Goal: Information Seeking & Learning: Learn about a topic

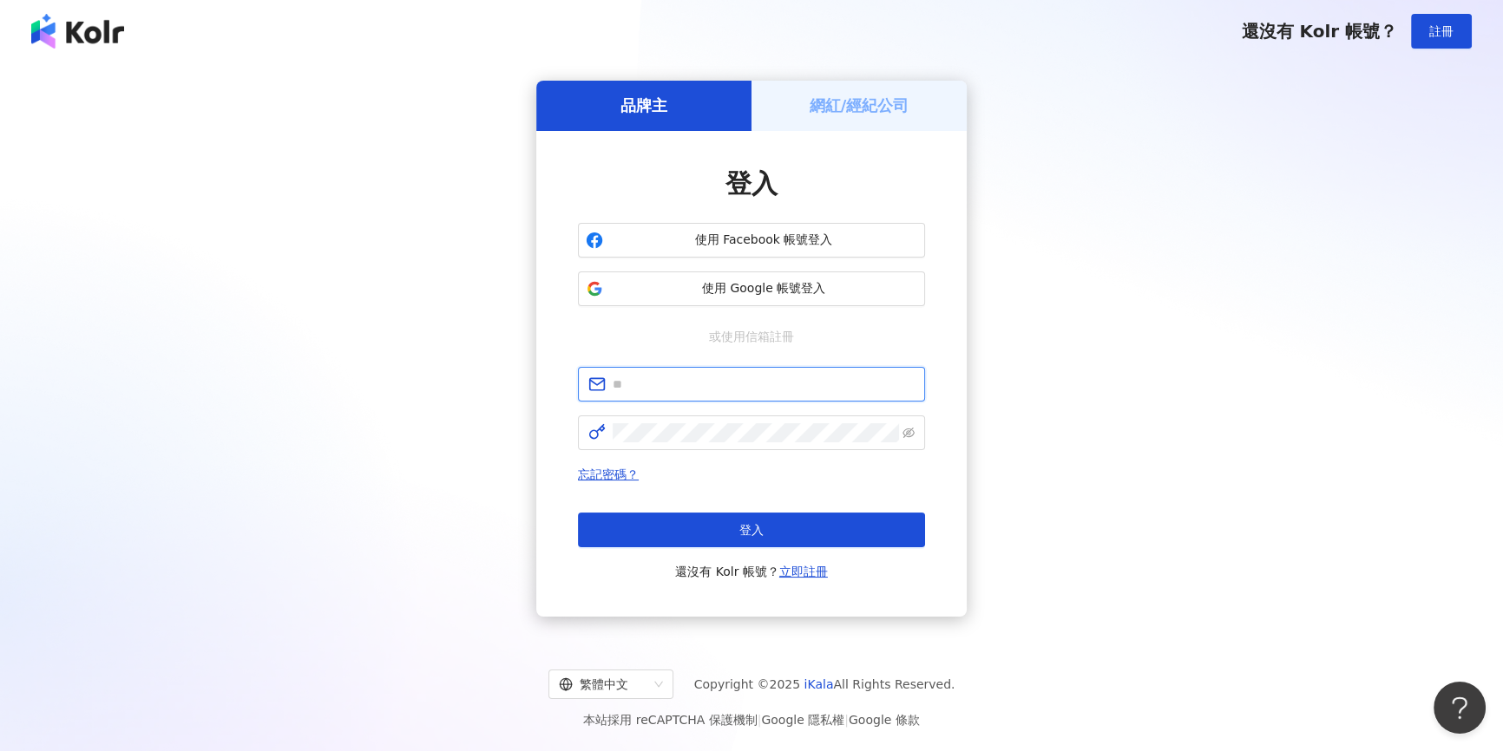
click at [770, 383] on input "text" at bounding box center [763, 384] width 302 height 19
click at [802, 291] on span "使用 Google 帳號登入" at bounding box center [763, 288] width 307 height 17
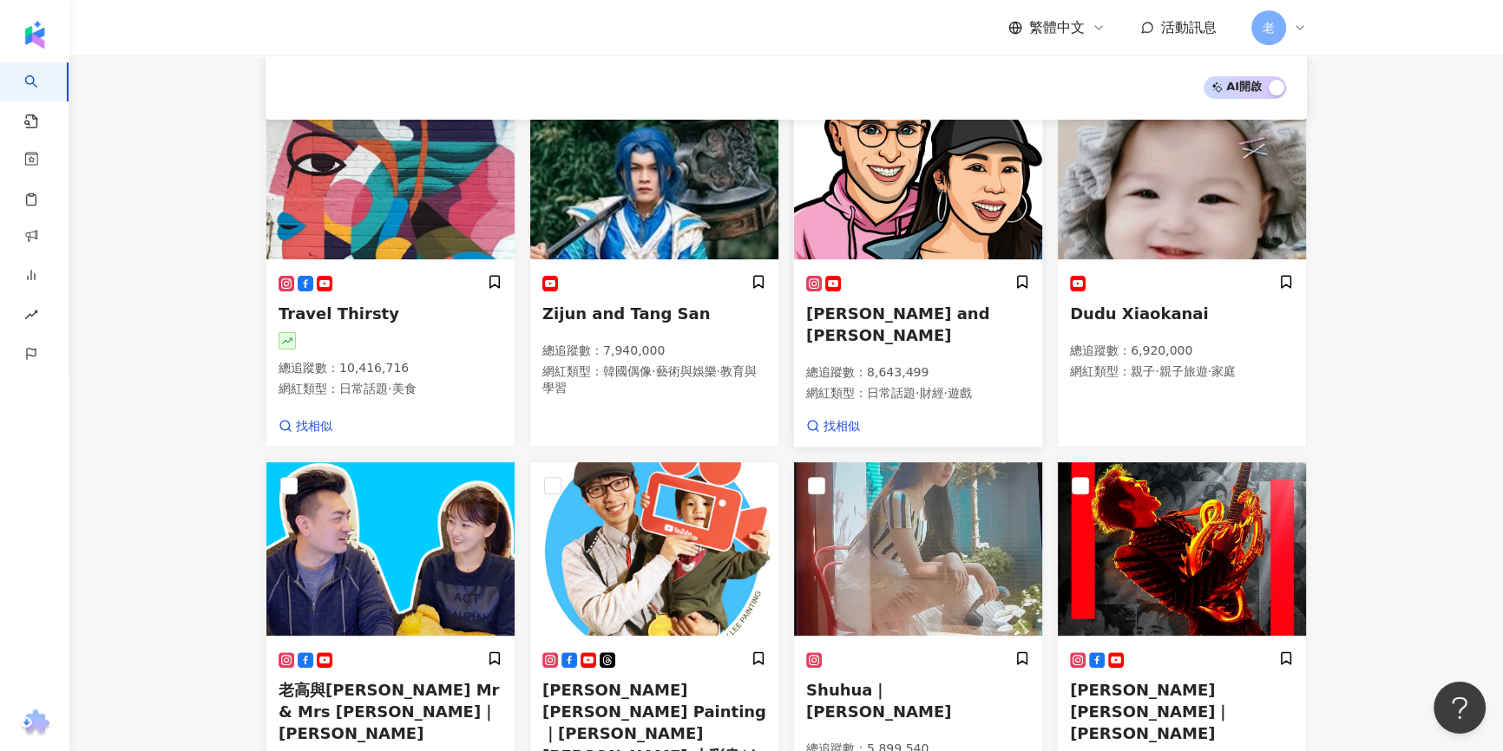
scroll to position [310, 0]
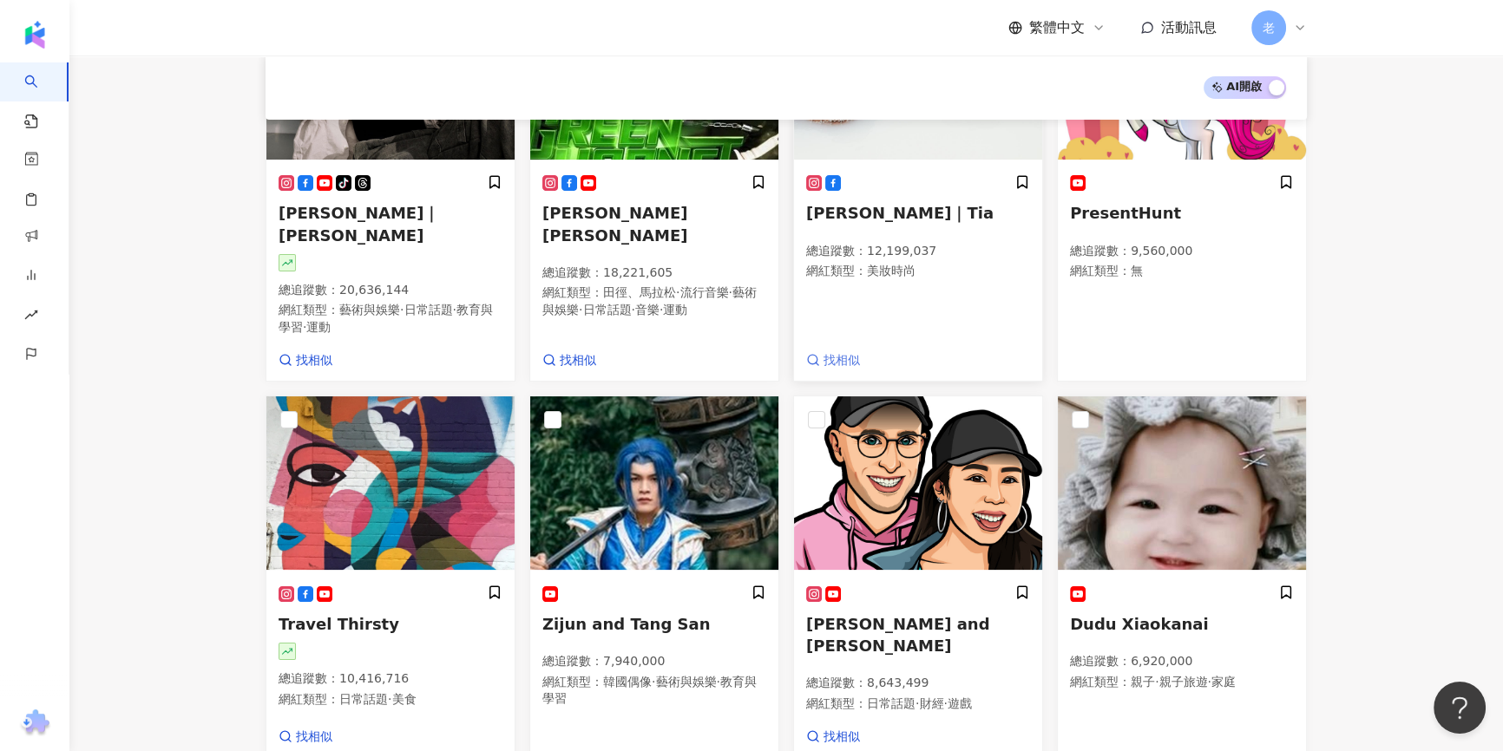
click at [824, 352] on span "找相似" at bounding box center [841, 360] width 36 height 17
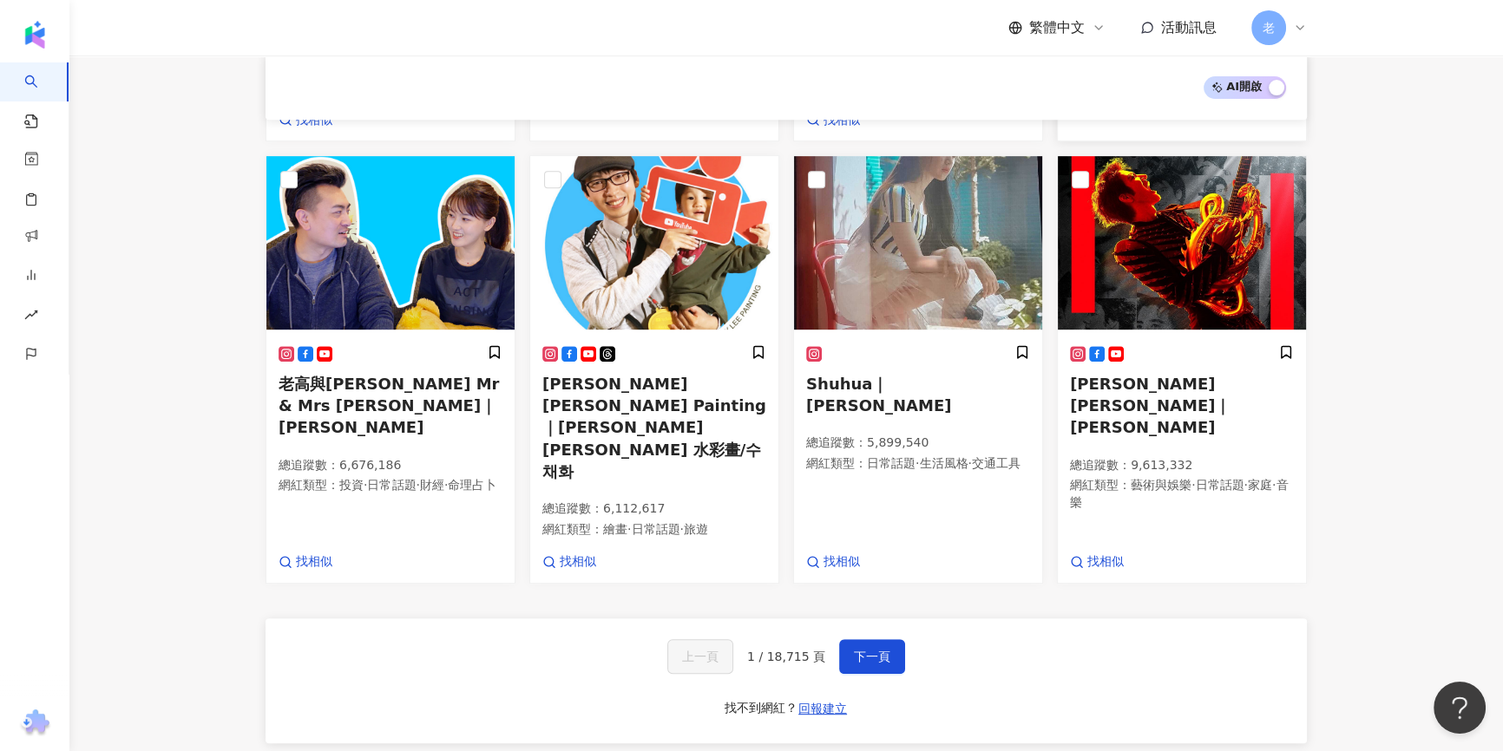
scroll to position [940, 0]
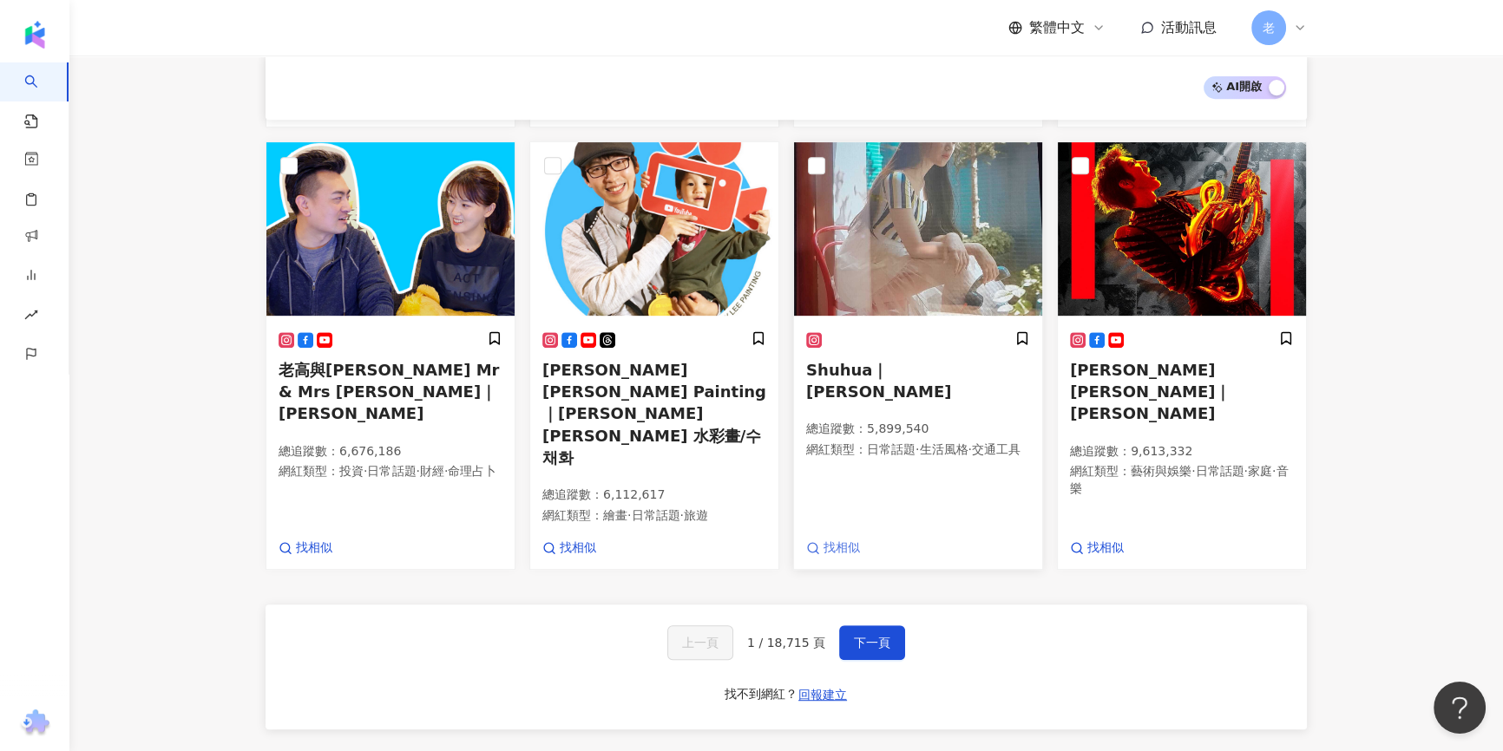
click at [833, 540] on span "找相似" at bounding box center [841, 548] width 36 height 17
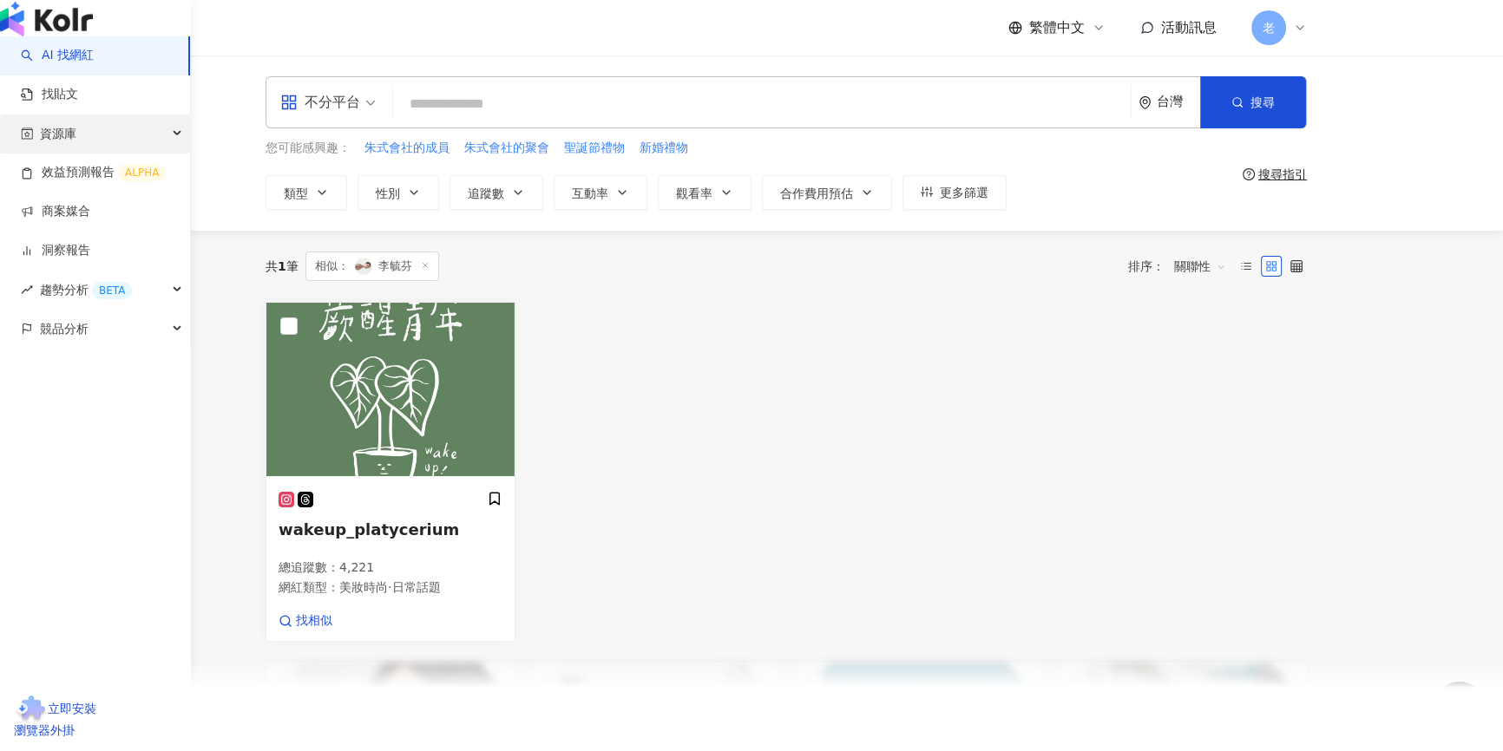
click at [62, 154] on span "資源庫" at bounding box center [58, 134] width 36 height 39
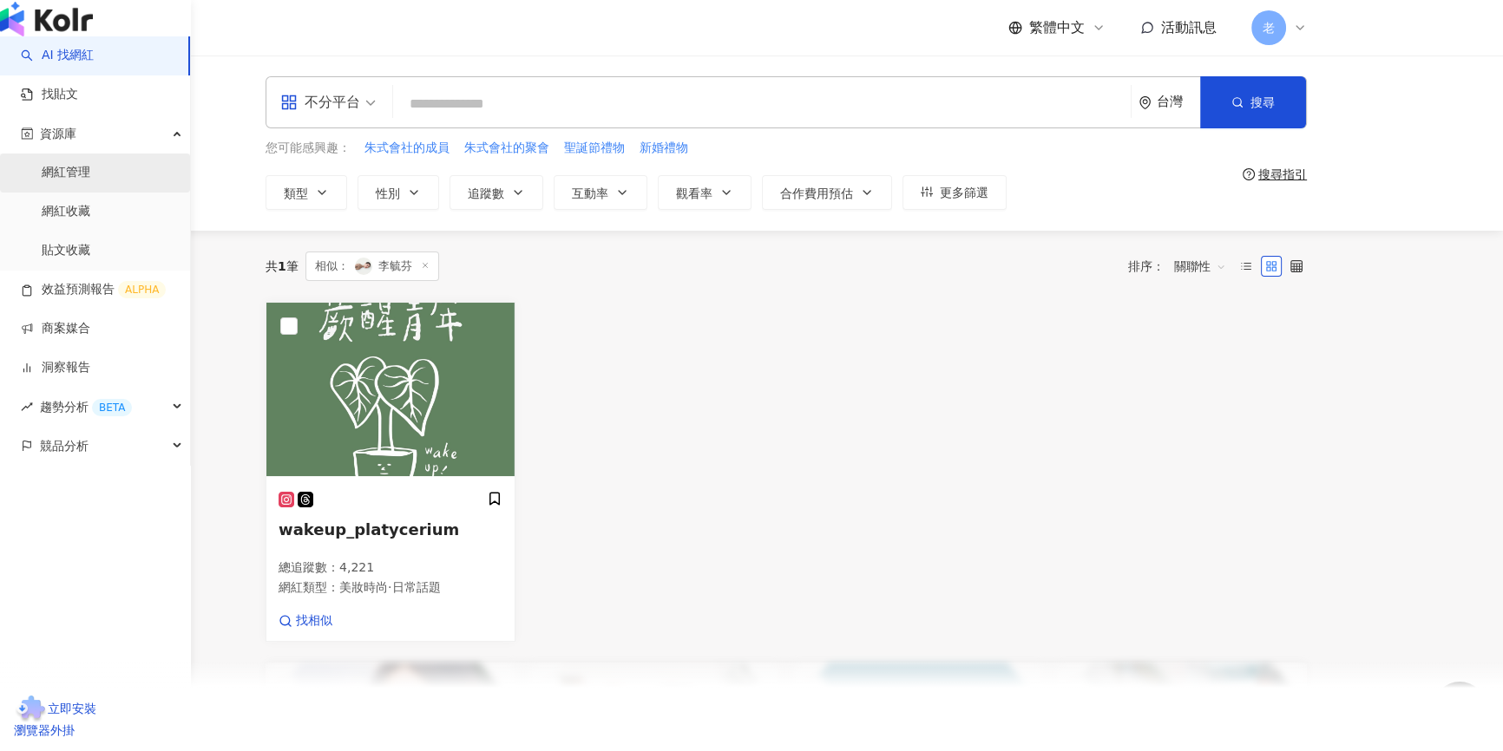
click at [78, 181] on link "網紅管理" at bounding box center [66, 172] width 49 height 17
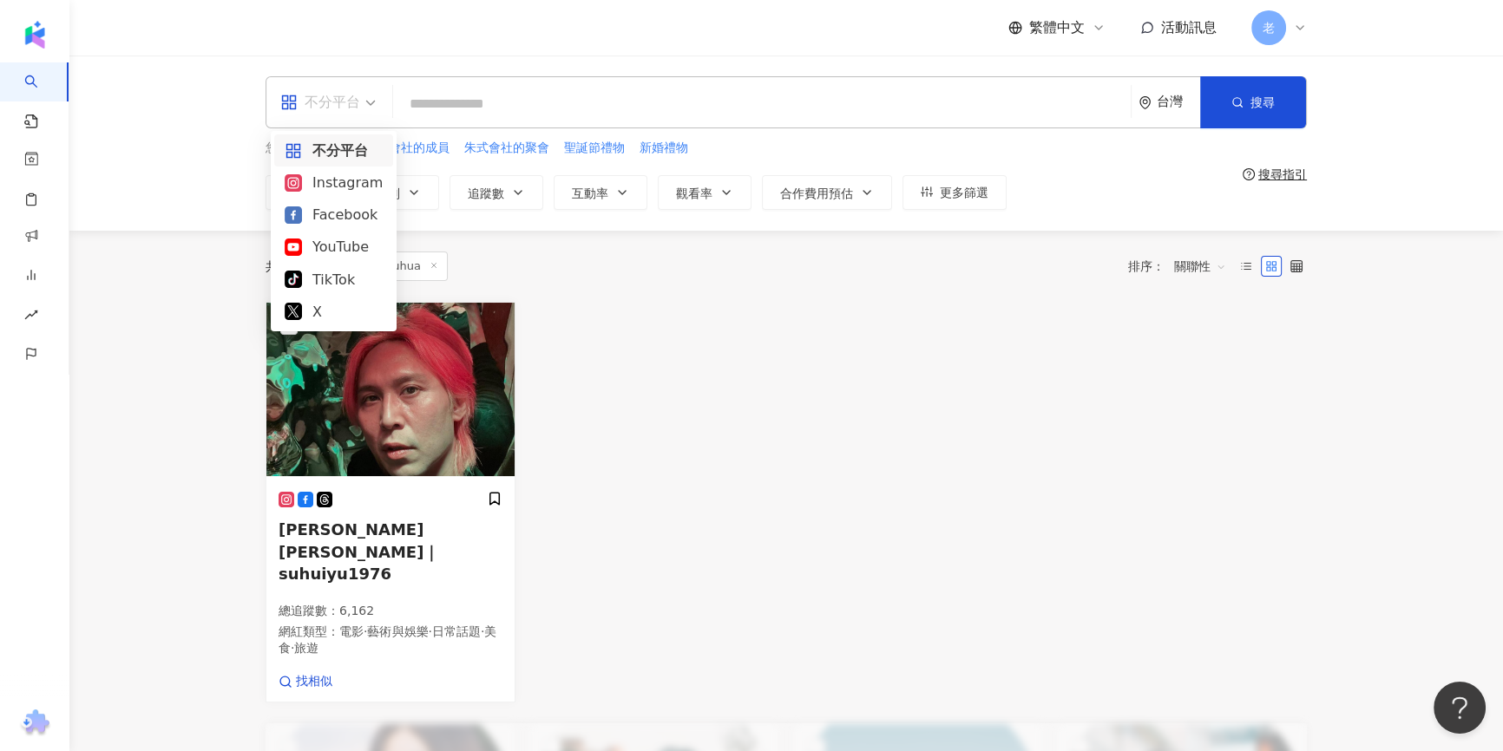
click at [325, 113] on div "不分平台" at bounding box center [320, 102] width 80 height 28
click at [327, 202] on div "Facebook" at bounding box center [333, 215] width 119 height 32
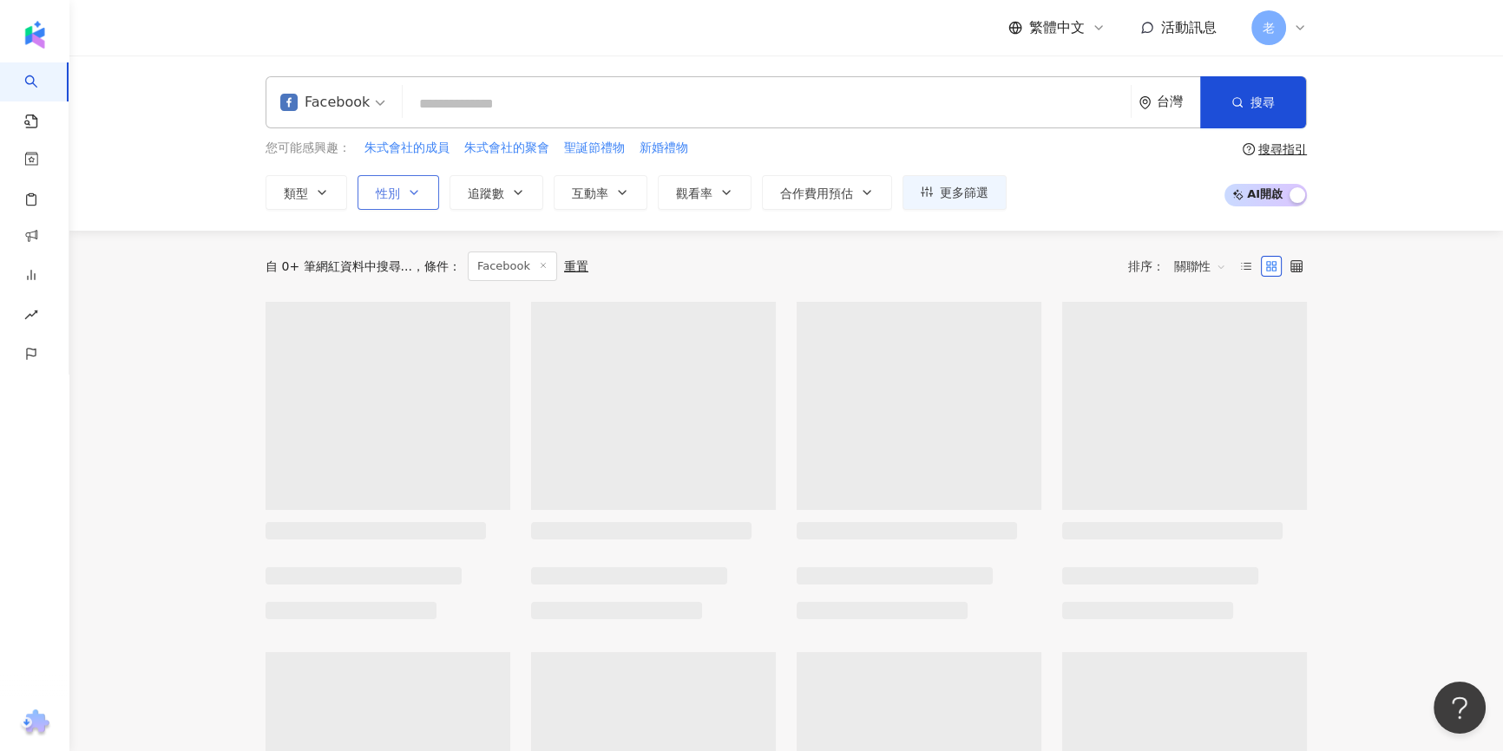
click at [382, 182] on button "性別" at bounding box center [398, 192] width 82 height 35
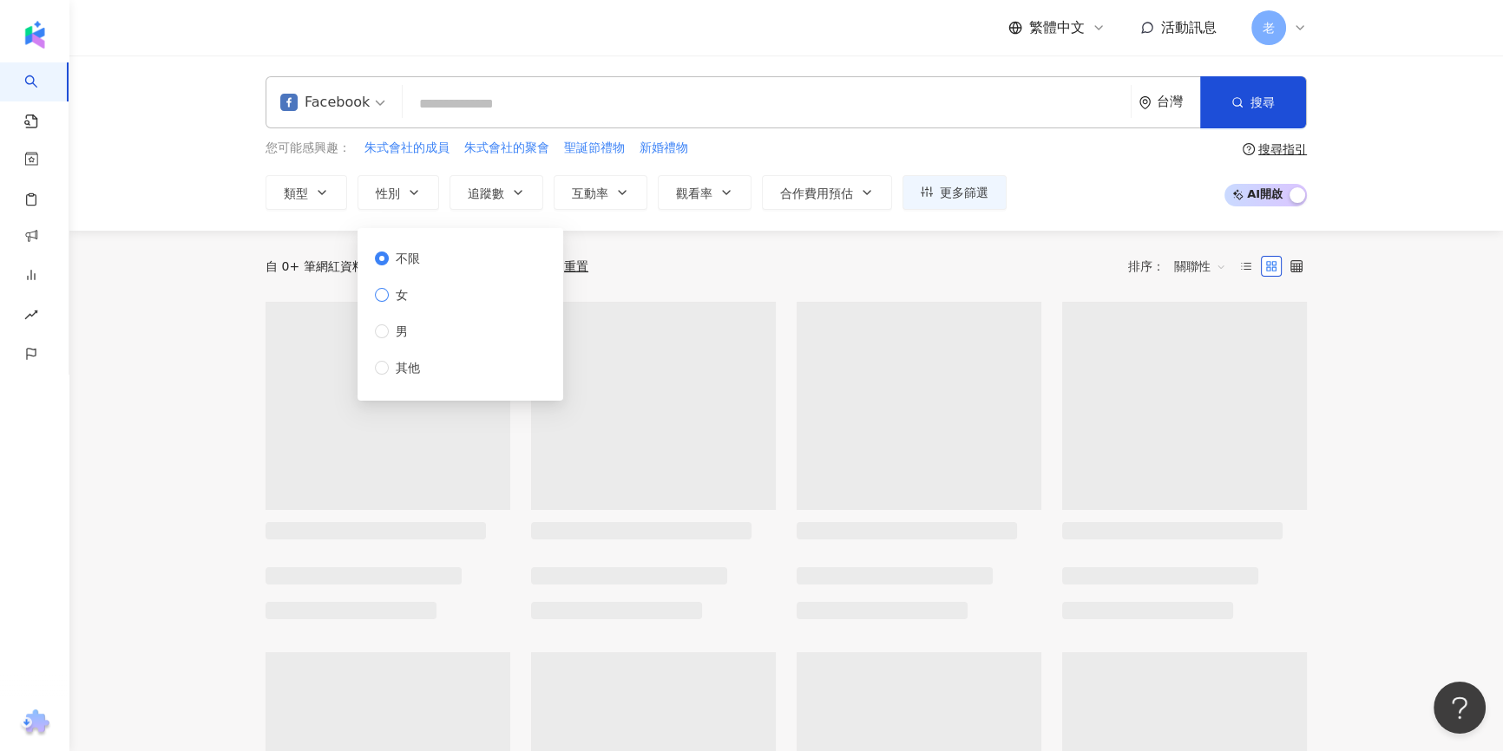
click at [419, 290] on label "女" at bounding box center [401, 294] width 52 height 19
click at [491, 203] on button "追蹤數" at bounding box center [496, 192] width 94 height 35
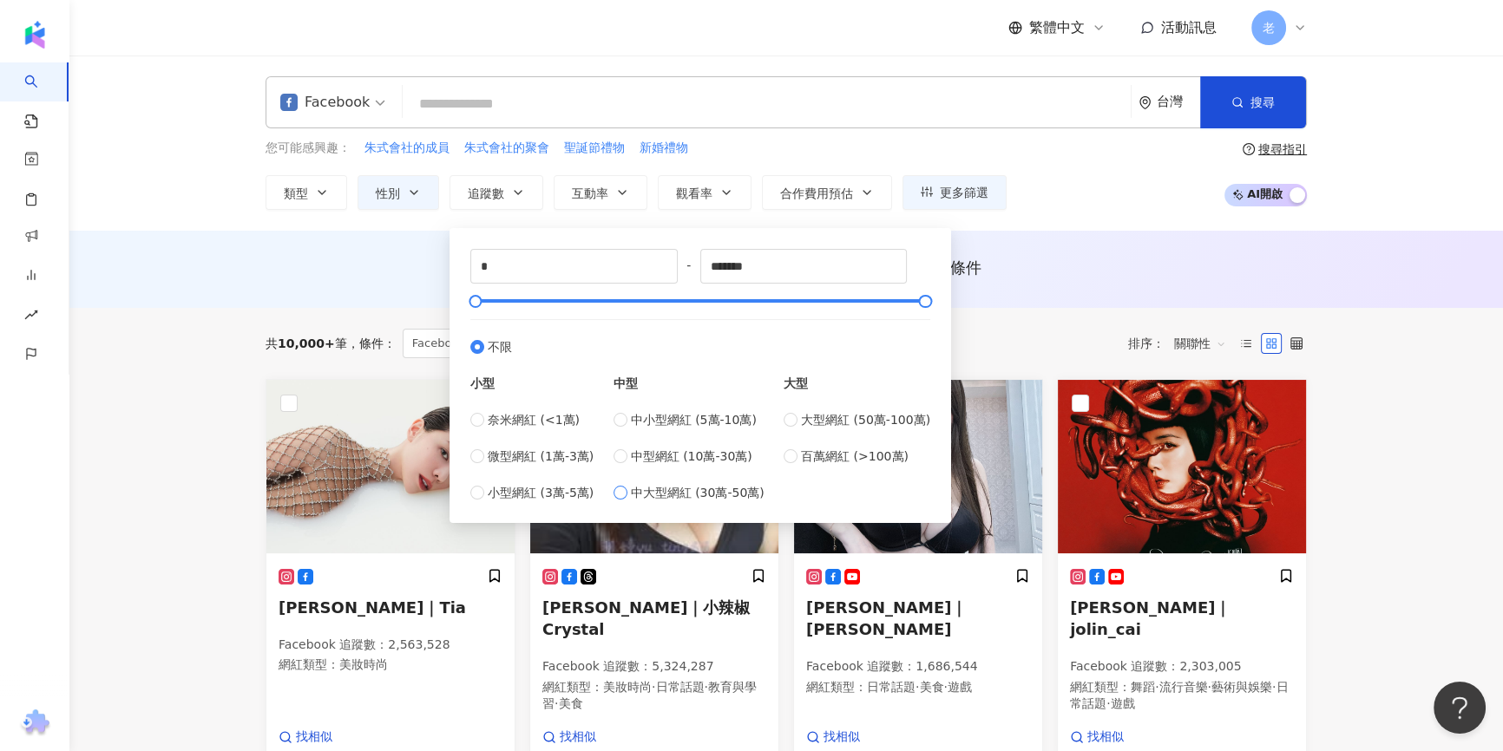
click at [732, 501] on span "中大型網紅 (30萬-50萬)" at bounding box center [698, 492] width 134 height 19
type input "******"
drag, startPoint x: 720, startPoint y: 456, endPoint x: 732, endPoint y: 450, distance: 13.6
click at [720, 457] on span "中型網紅 (10萬-30萬)" at bounding box center [691, 456] width 121 height 19
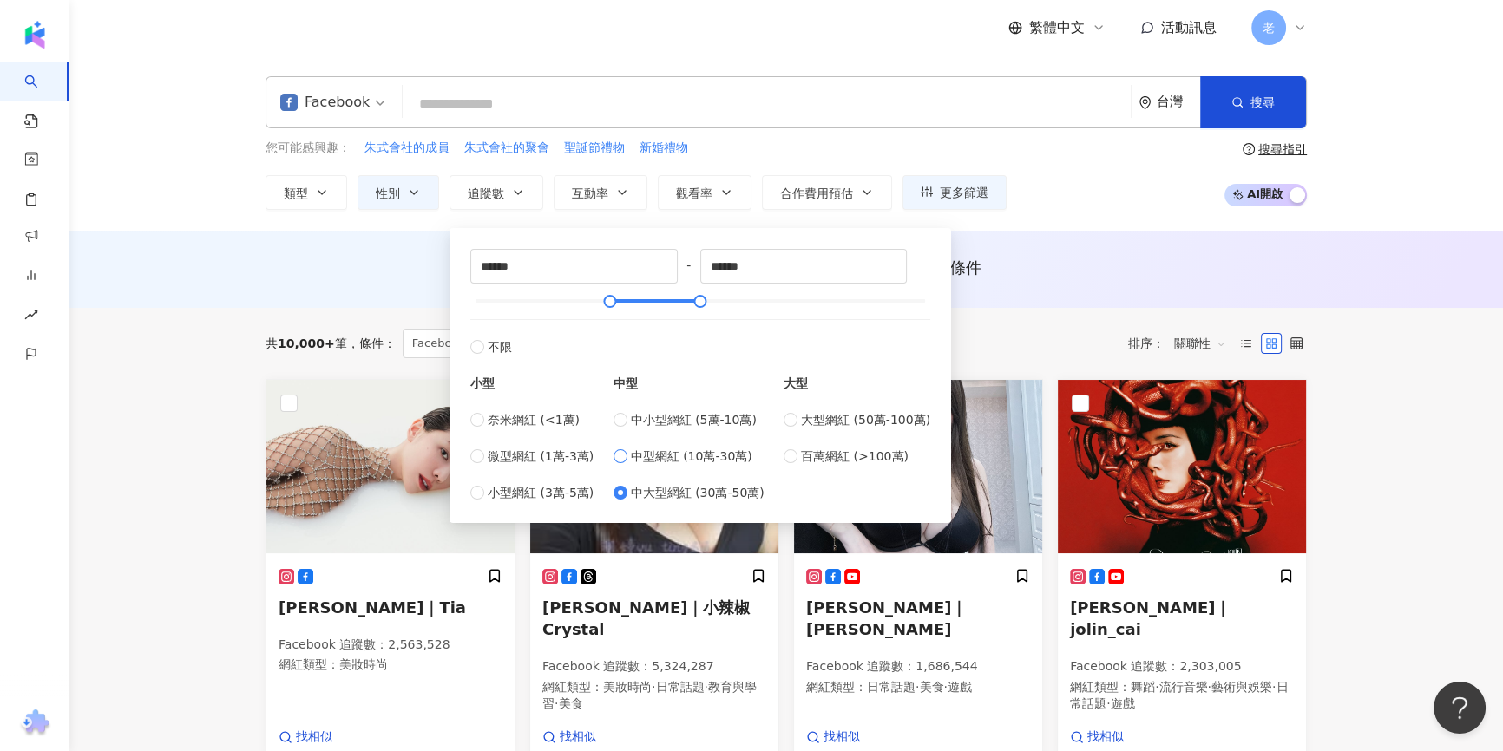
type input "******"
drag, startPoint x: 647, startPoint y: 439, endPoint x: 644, endPoint y: 449, distance: 11.0
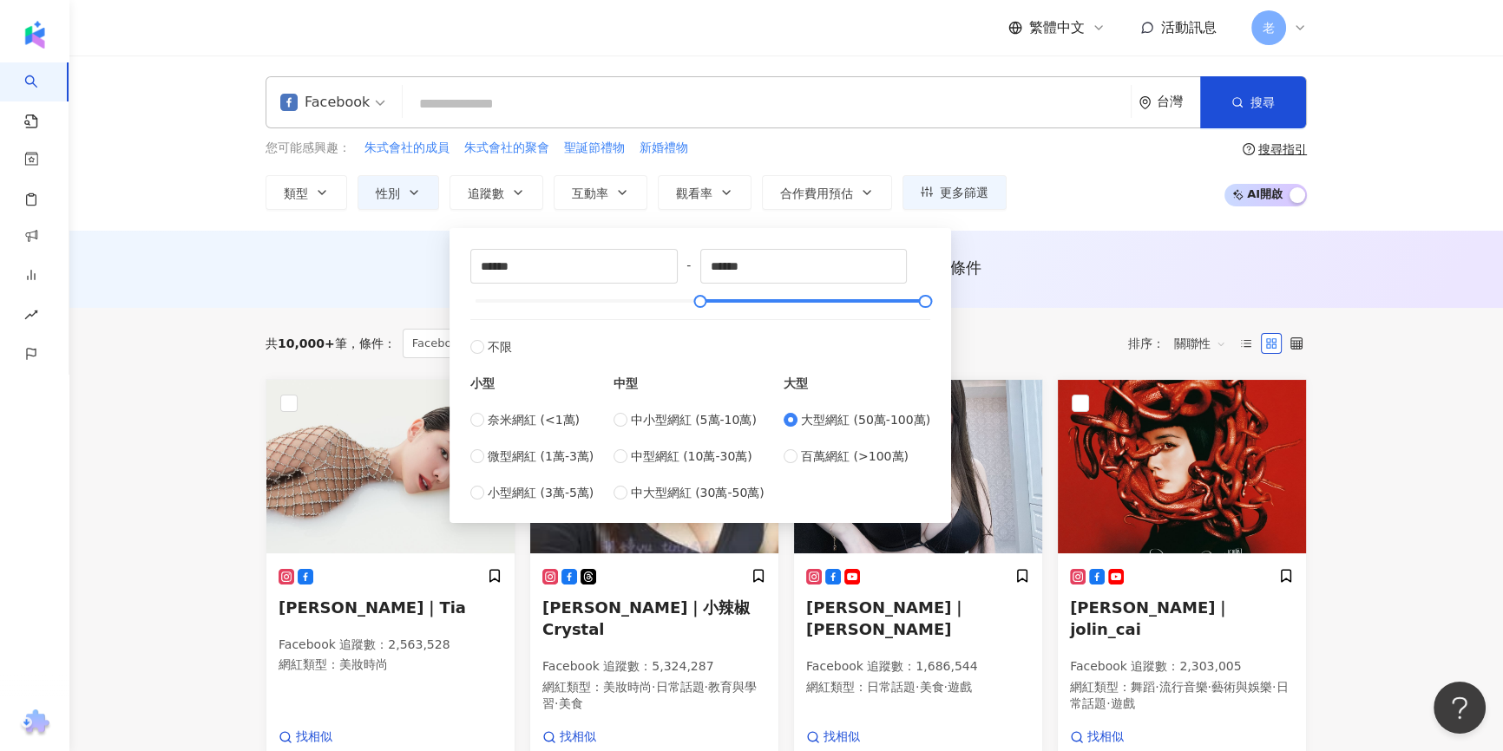
click at [647, 442] on div "中小型網紅 (5萬-10萬) 中型網紅 (10萬-30萬) 中大型網紅 (30萬-50萬)" at bounding box center [688, 456] width 151 height 92
click at [644, 449] on span "中型網紅 (10萬-30萬)" at bounding box center [691, 456] width 121 height 19
type input "******"
drag, startPoint x: 612, startPoint y: 304, endPoint x: 715, endPoint y: 304, distance: 103.2
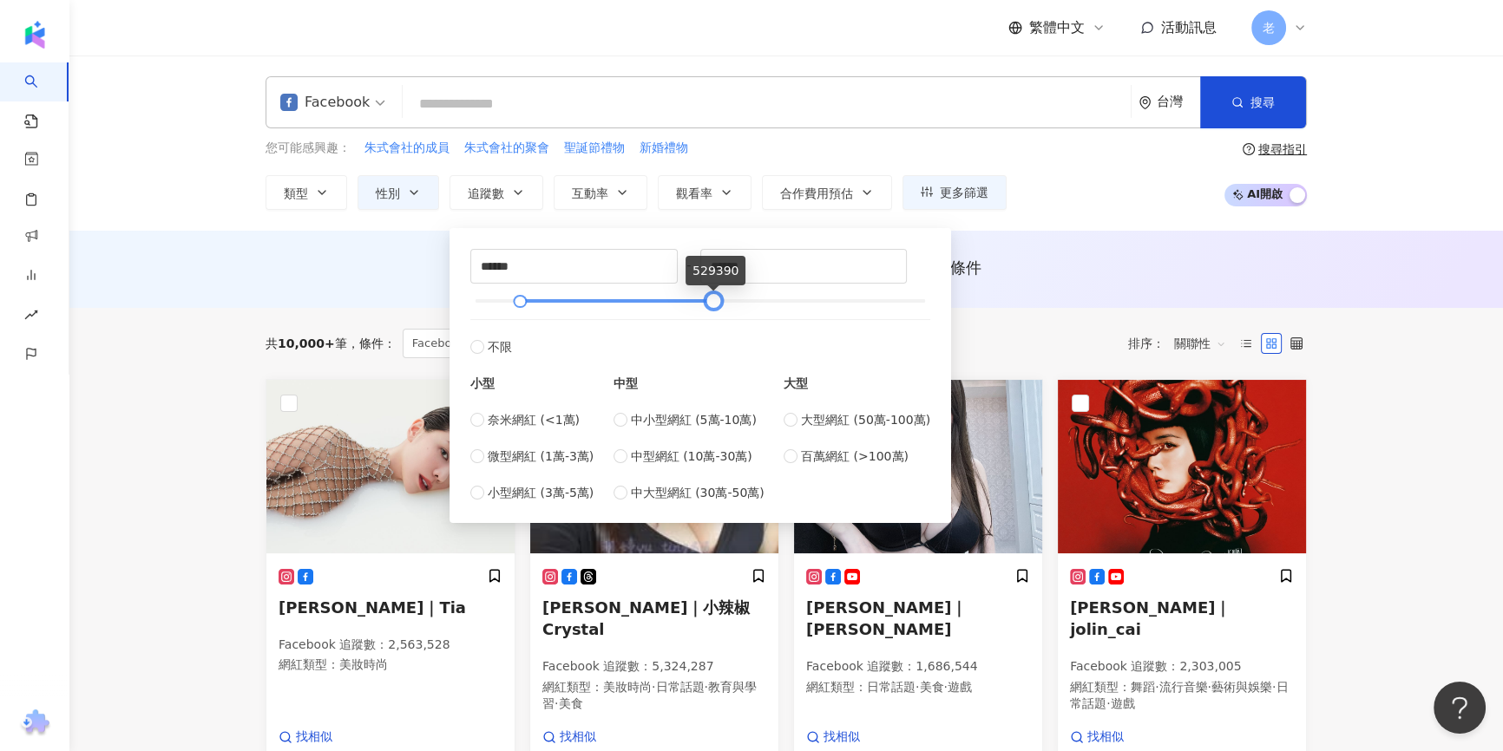
click at [715, 304] on div at bounding box center [714, 302] width 10 height 10
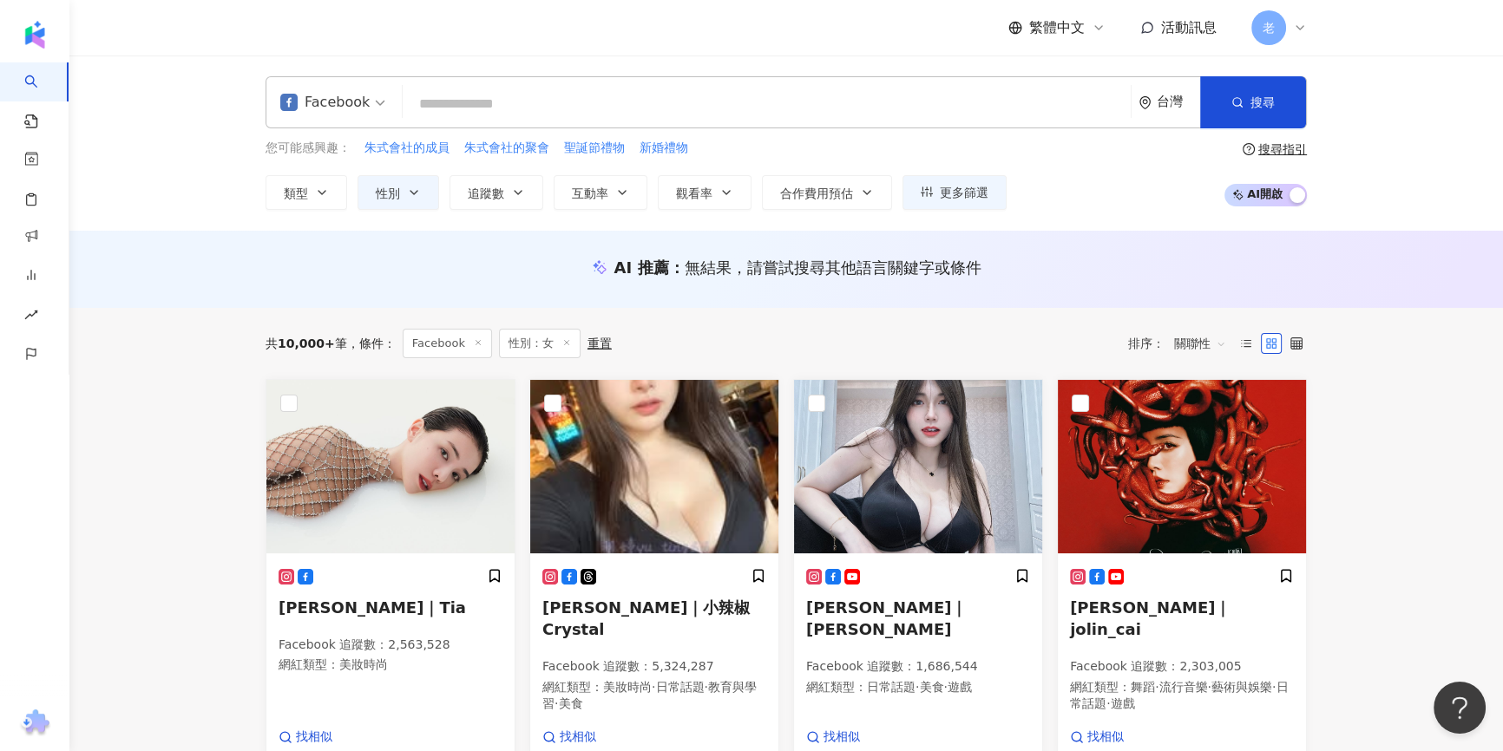
click at [1023, 325] on div "共 10,000+ 筆 條件 ： Facebook 性別：女 重置 排序： 關聯性" at bounding box center [785, 343] width 1041 height 71
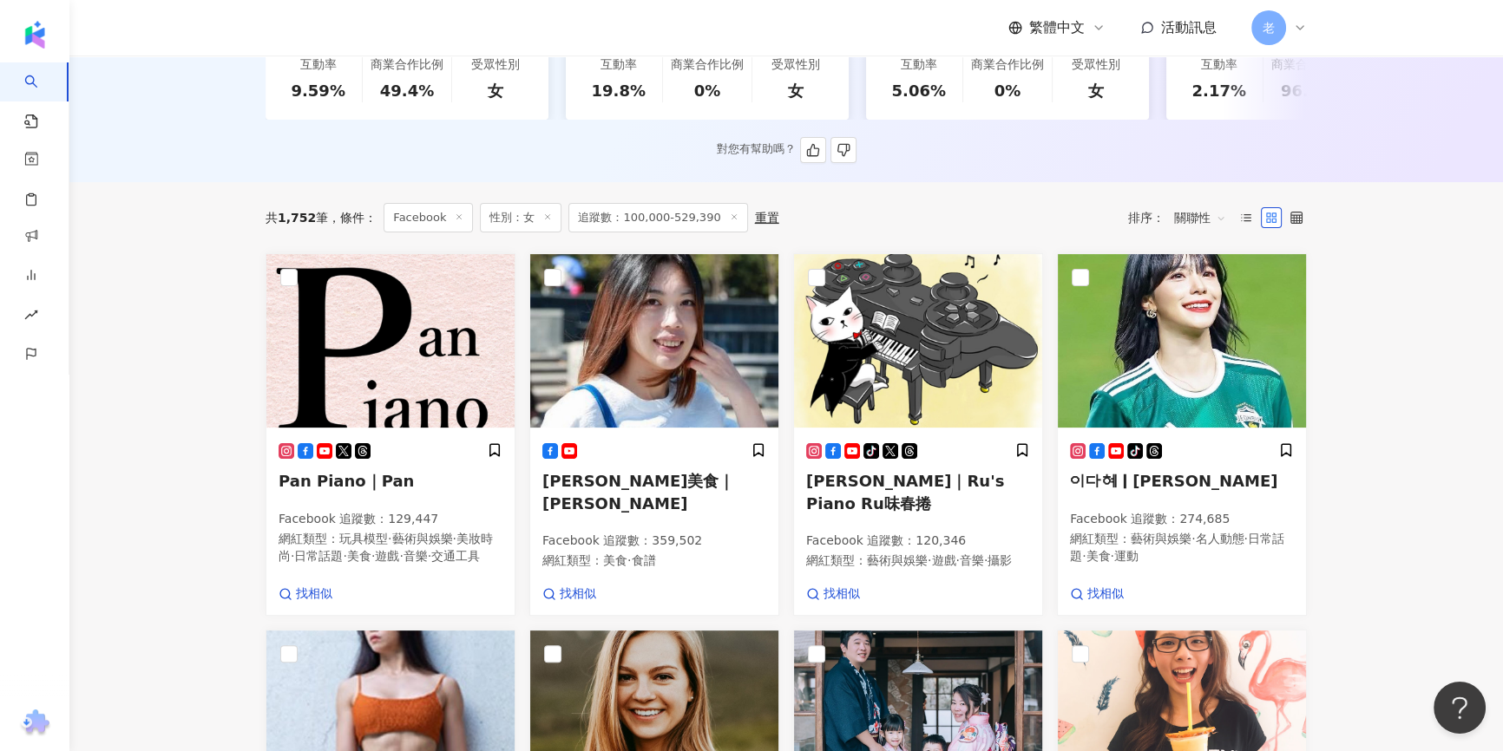
scroll to position [552, 0]
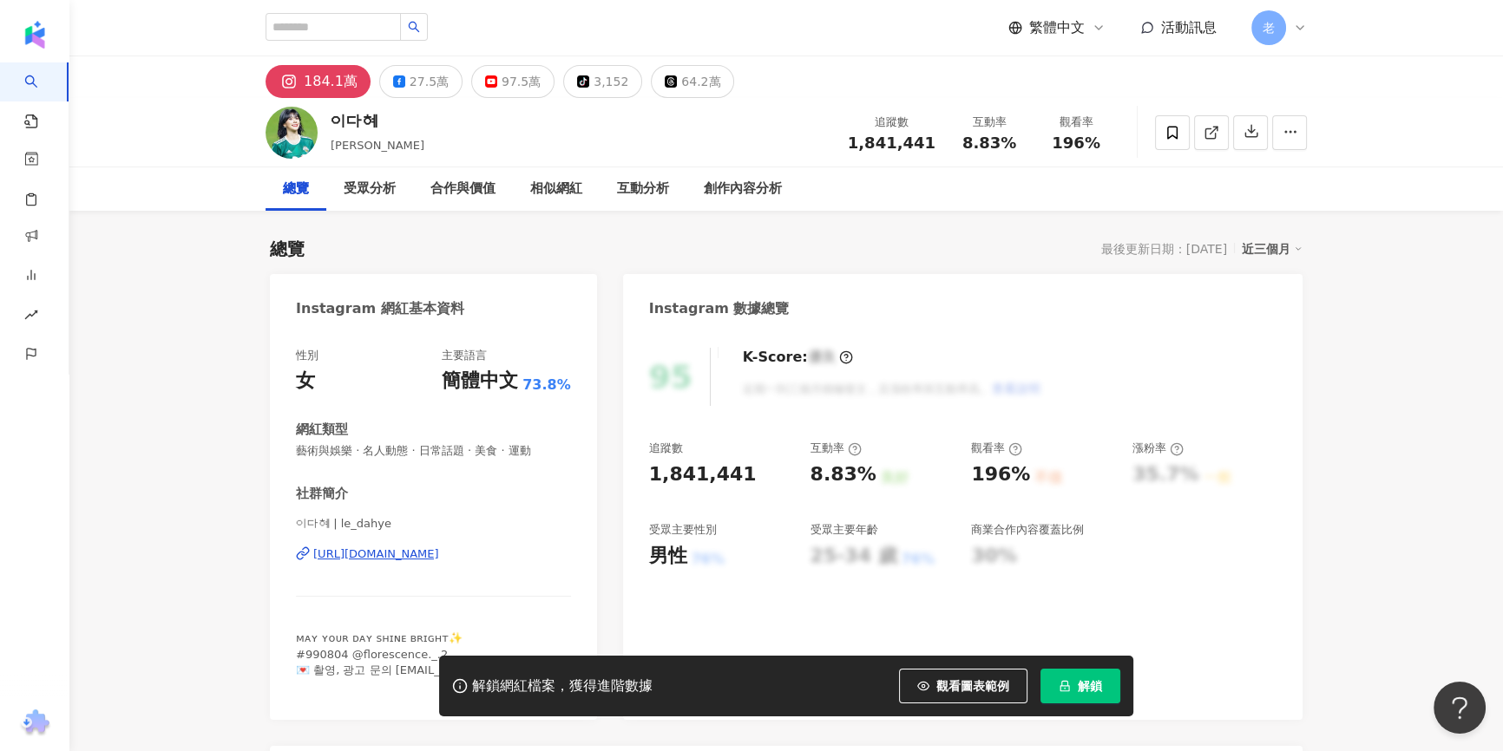
click at [399, 75] on icon at bounding box center [399, 81] width 12 height 12
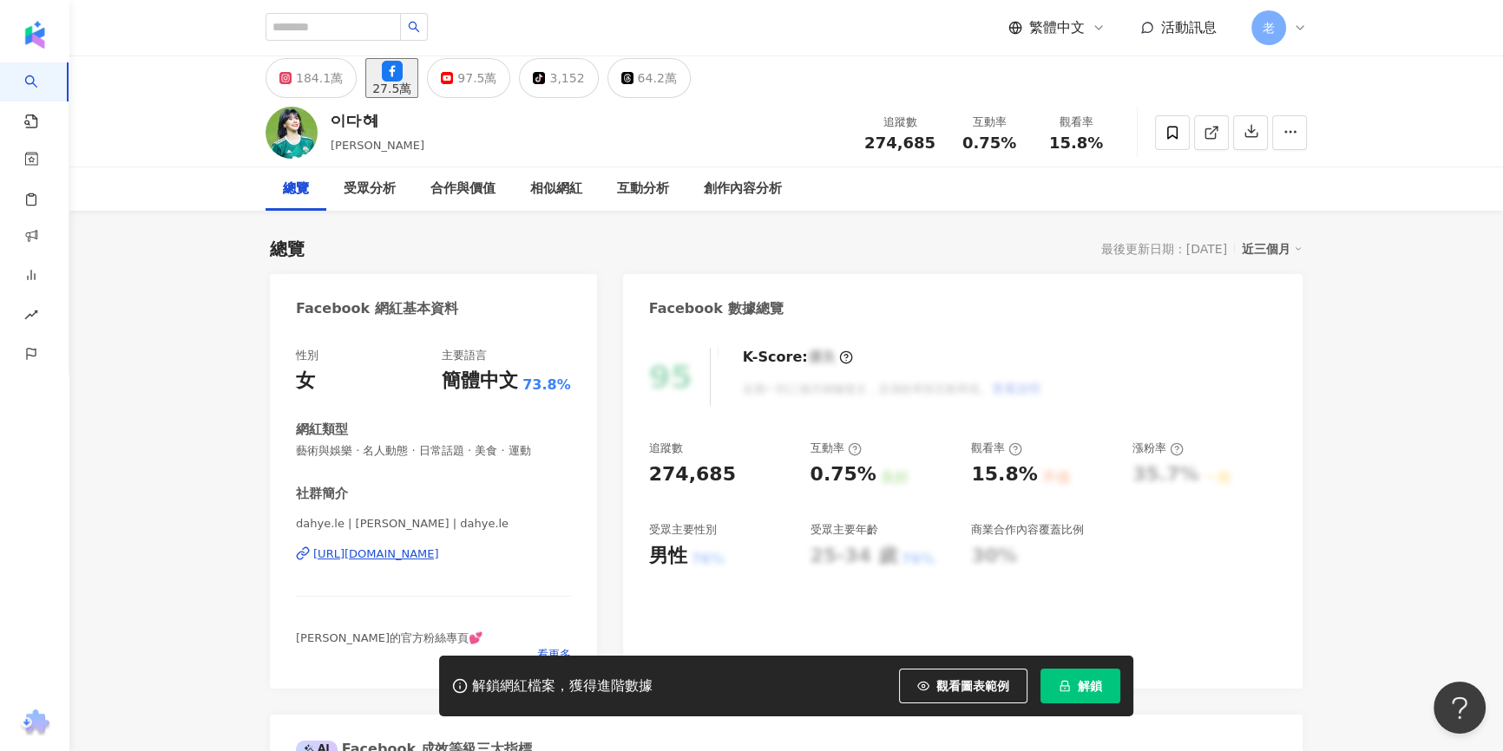
click at [366, 556] on div "https://www.facebook.com/286395634557347" at bounding box center [376, 555] width 126 height 16
